Goal: Check status

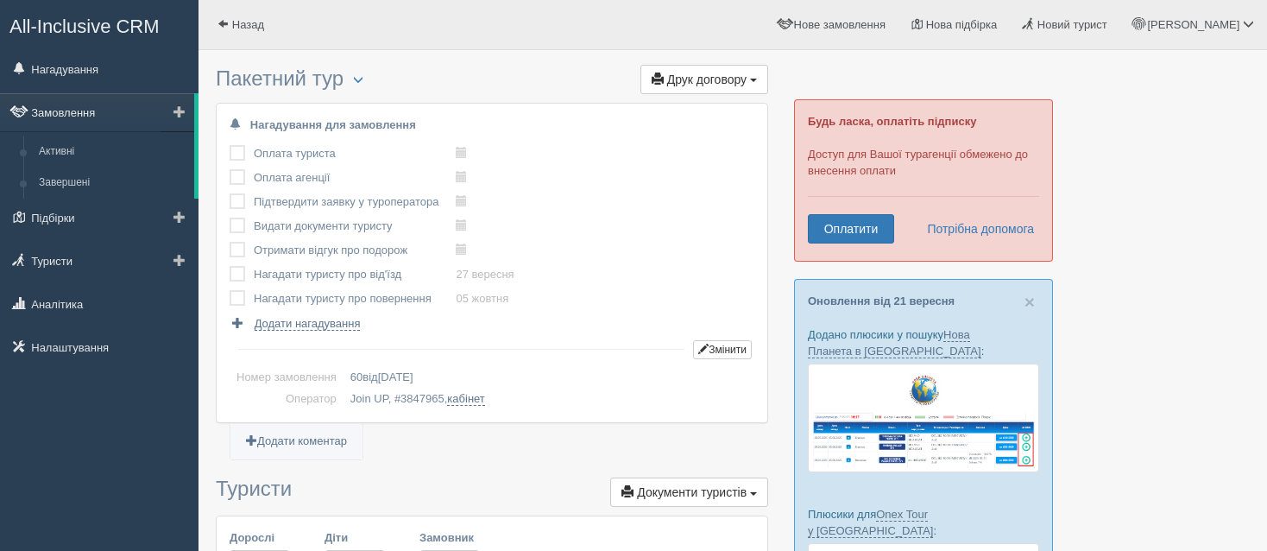
click at [145, 104] on link "Замовлення" at bounding box center [97, 112] width 194 height 38
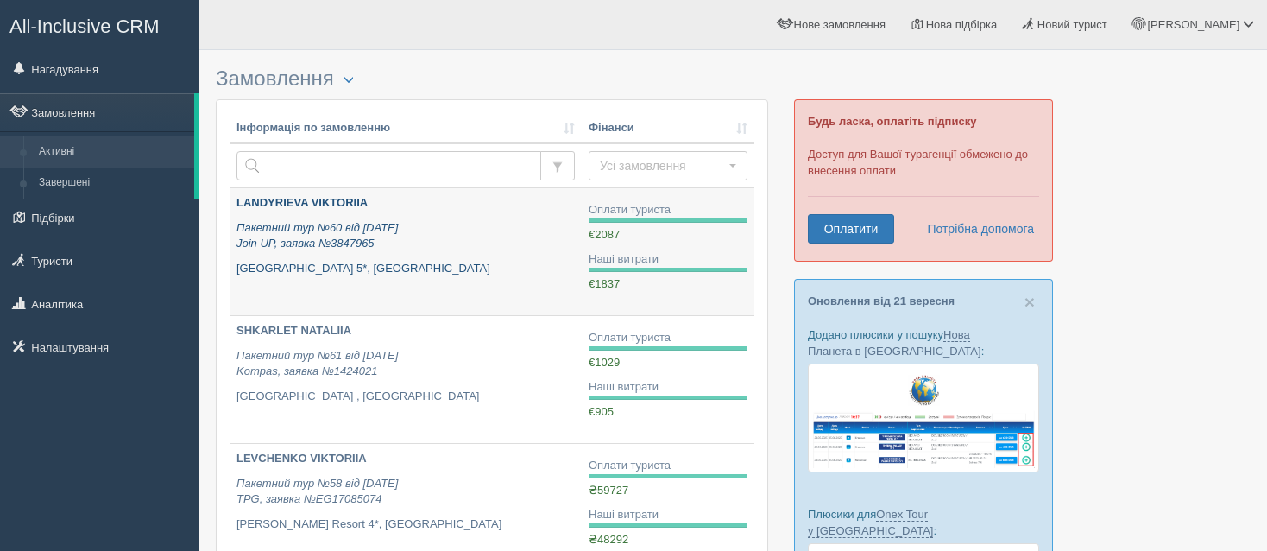
click at [419, 237] on p "Пакетний тур №60 від 06.09.2025 Join UP, заявка №3847965" at bounding box center [406, 236] width 338 height 32
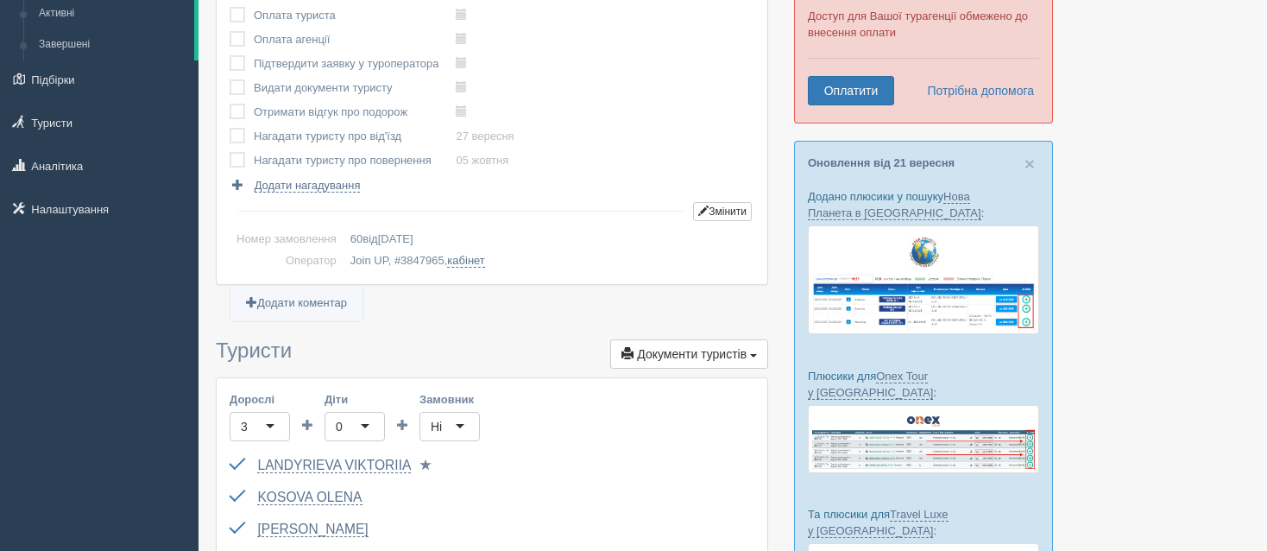
scroll to position [173, 0]
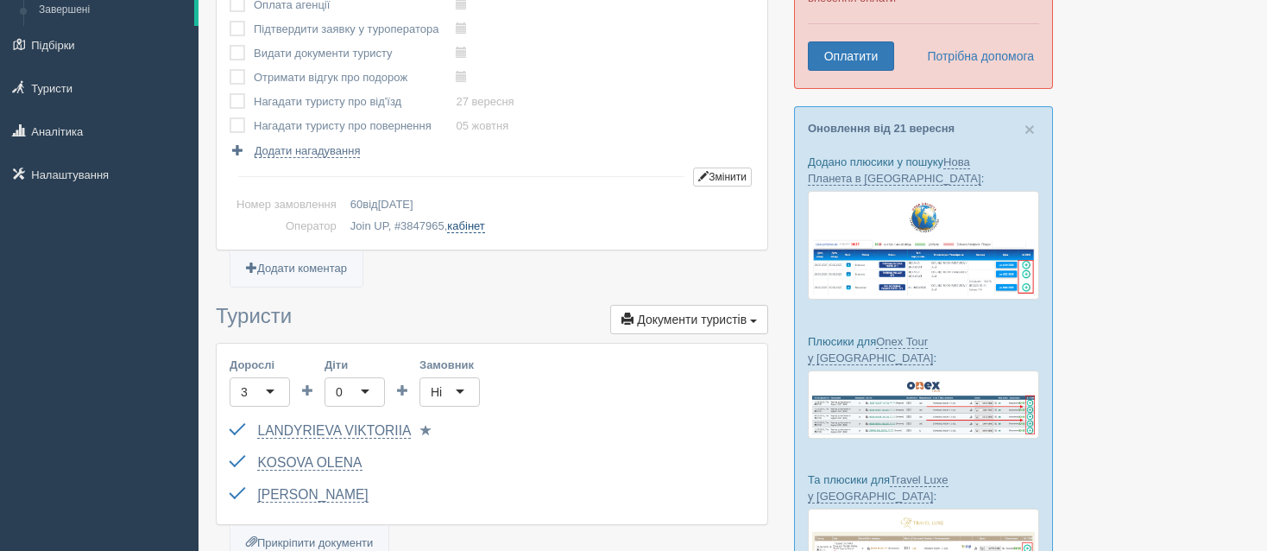
click at [471, 219] on link "кабінет" at bounding box center [465, 226] width 37 height 14
